Goal: Task Accomplishment & Management: Use online tool/utility

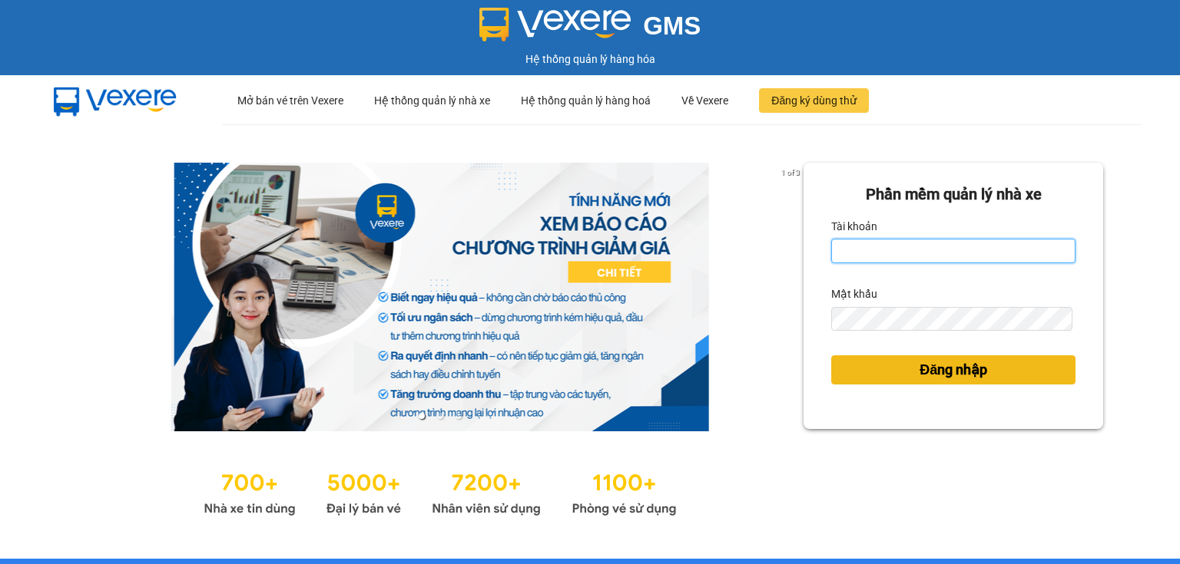
type input "ngoc.taithang"
click at [982, 362] on button "Đăng nhập" at bounding box center [953, 370] width 244 height 29
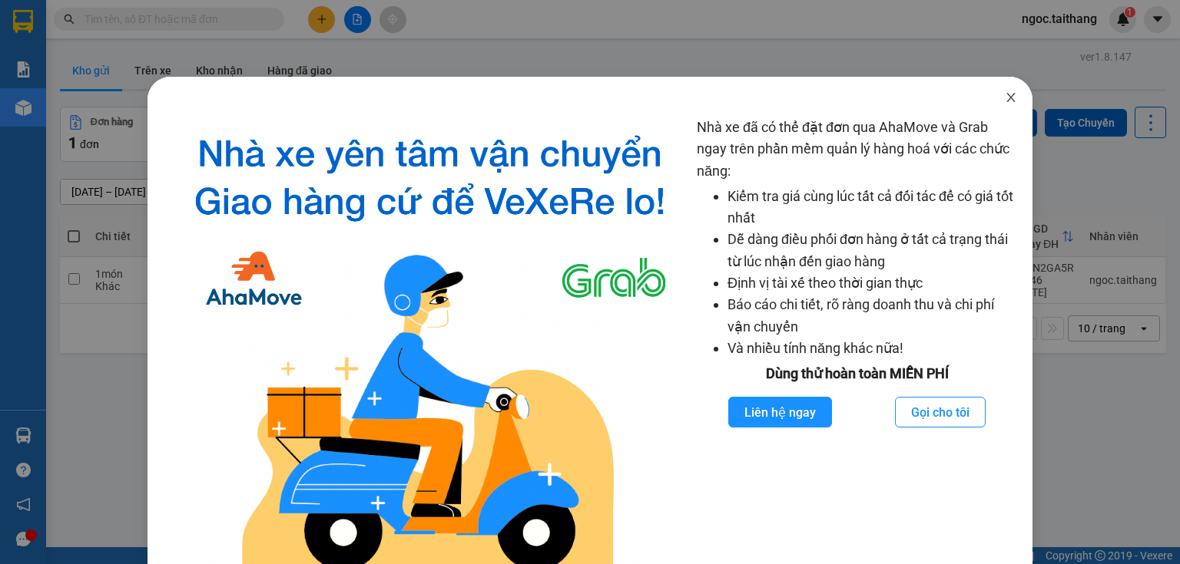
click at [1006, 100] on icon "close" at bounding box center [1010, 97] width 8 height 9
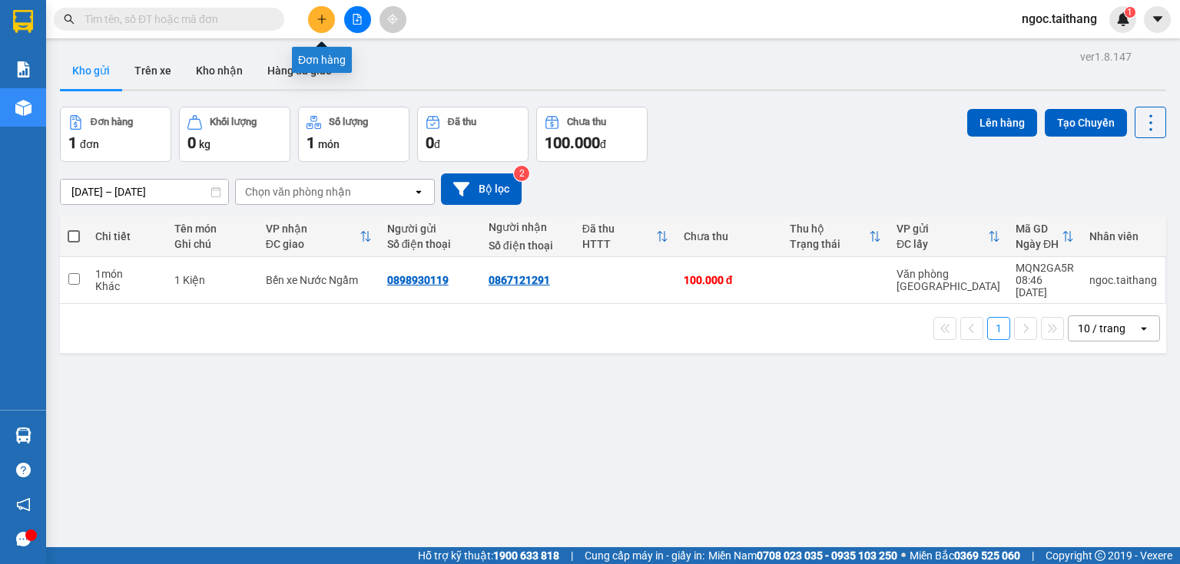
click at [326, 15] on icon "plus" at bounding box center [321, 19] width 11 height 11
